Goal: Task Accomplishment & Management: Manage account settings

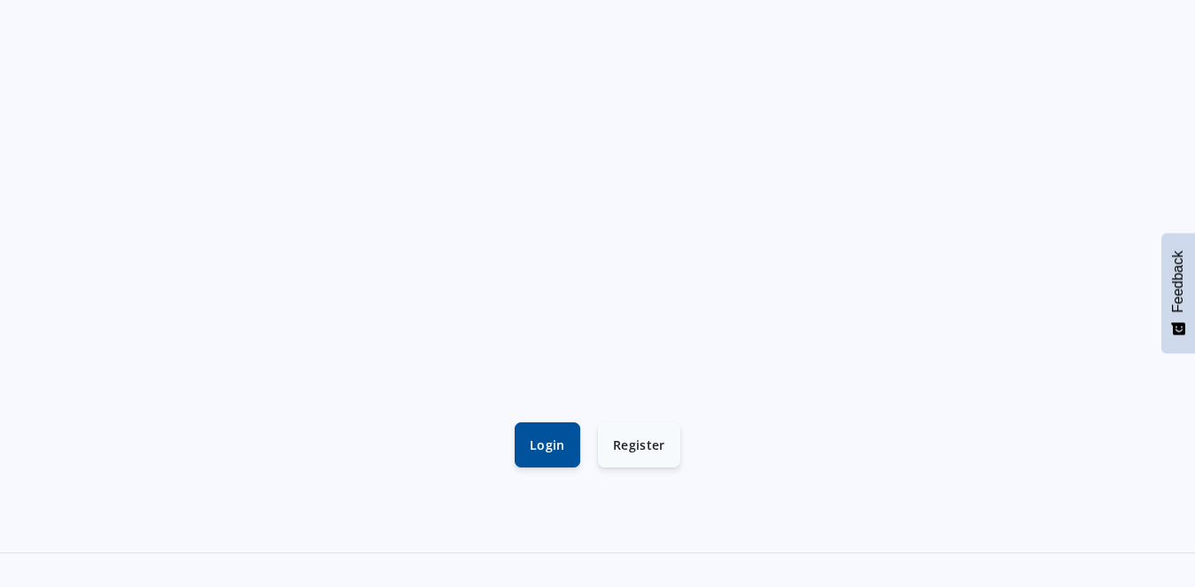
scroll to position [354, 0]
click at [547, 446] on link "Login" at bounding box center [548, 434] width 66 height 45
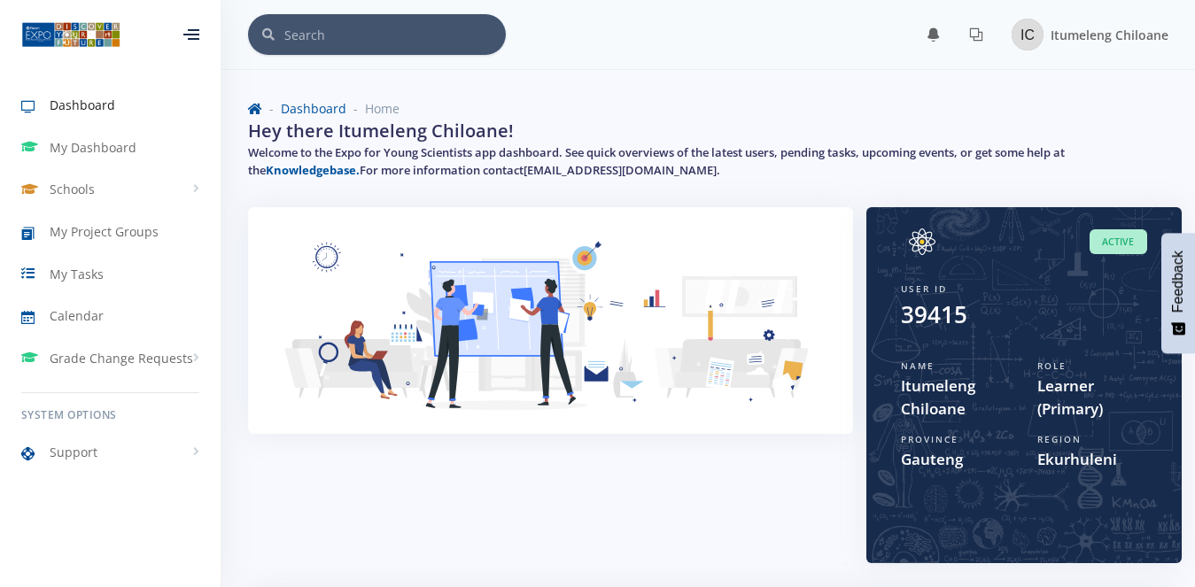
scroll to position [15, 15]
click at [69, 236] on span "My Project Groups" at bounding box center [104, 231] width 109 height 19
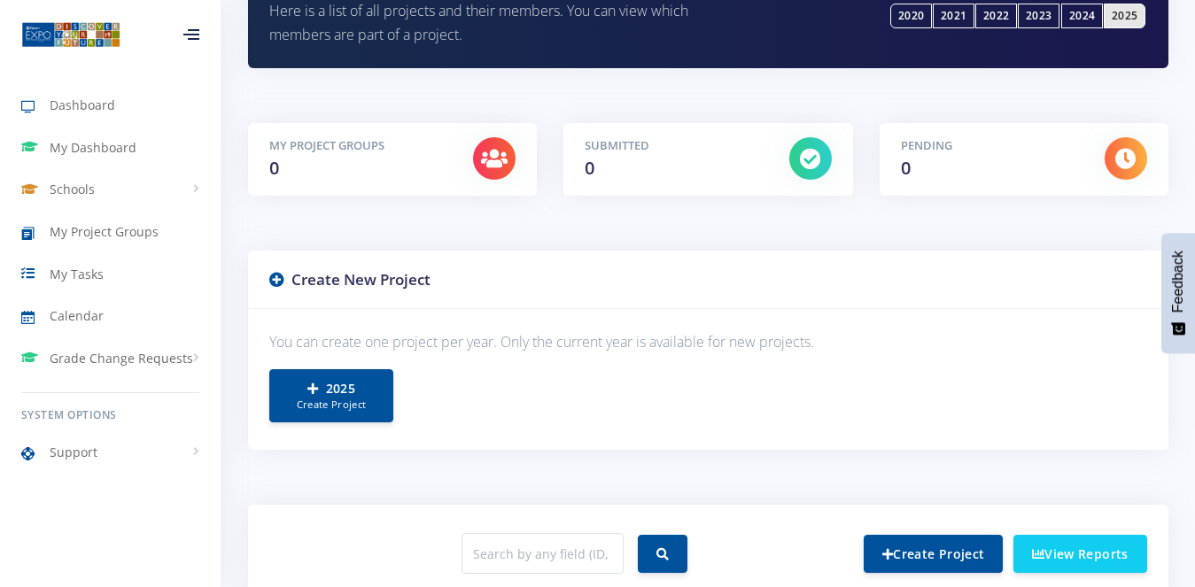
scroll to position [266, 0]
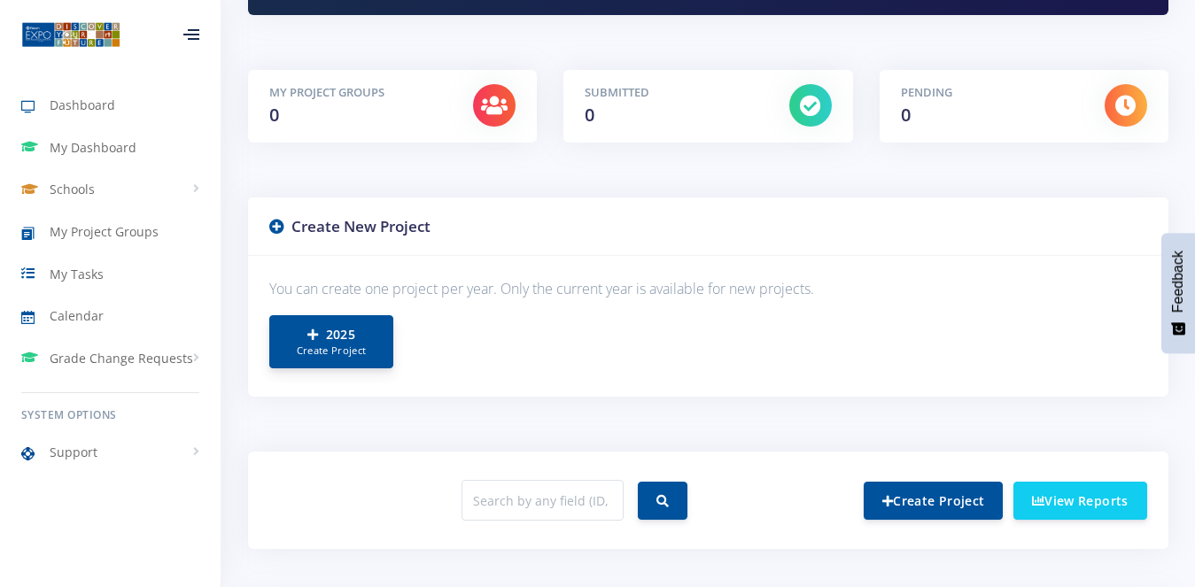
click at [348, 337] on link "2025 Create Project" at bounding box center [331, 341] width 124 height 53
click at [51, 97] on span "Dashboard" at bounding box center [83, 105] width 66 height 19
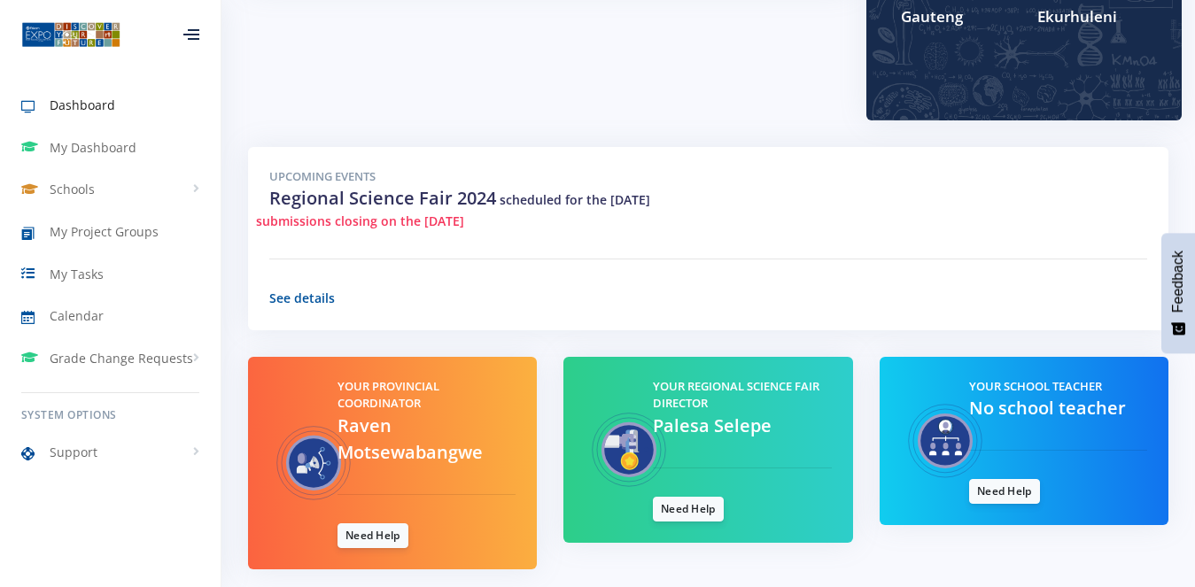
scroll to position [530, 0]
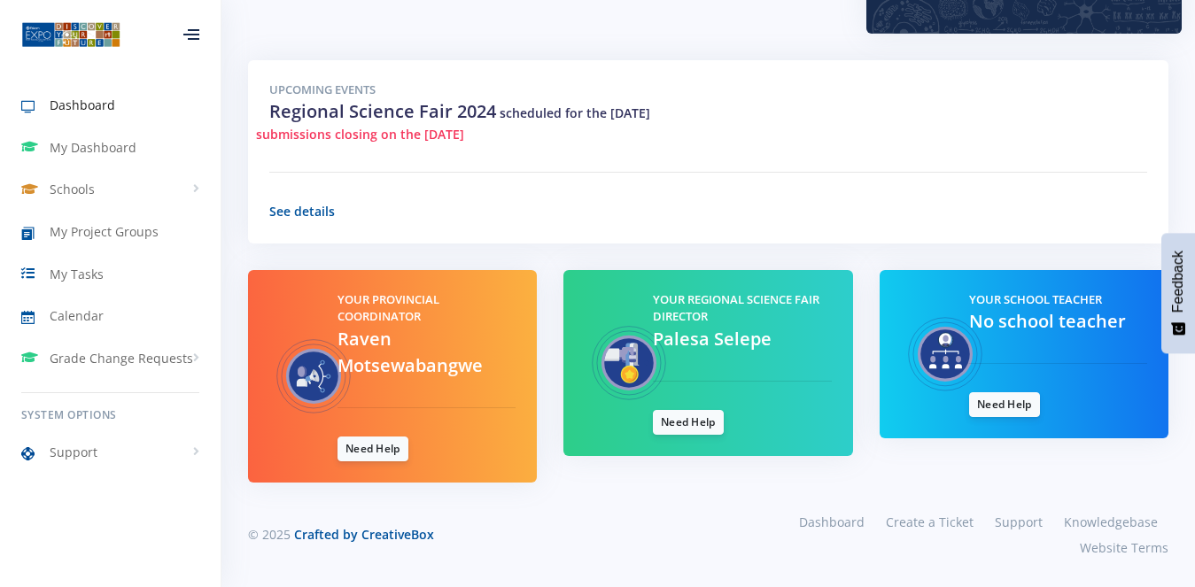
drag, startPoint x: 359, startPoint y: 136, endPoint x: 506, endPoint y: 144, distance: 147.3
click at [506, 144] on div "Upcoming Events Regional Science Fair 2024 scheduled for the 08/08/2024 submiss…" at bounding box center [708, 151] width 920 height 183
